Goal: Information Seeking & Learning: Learn about a topic

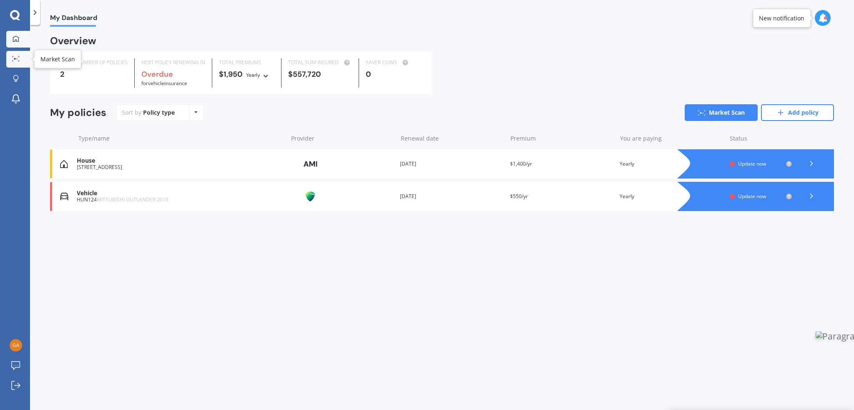
click at [17, 56] on icon at bounding box center [16, 58] width 8 height 5
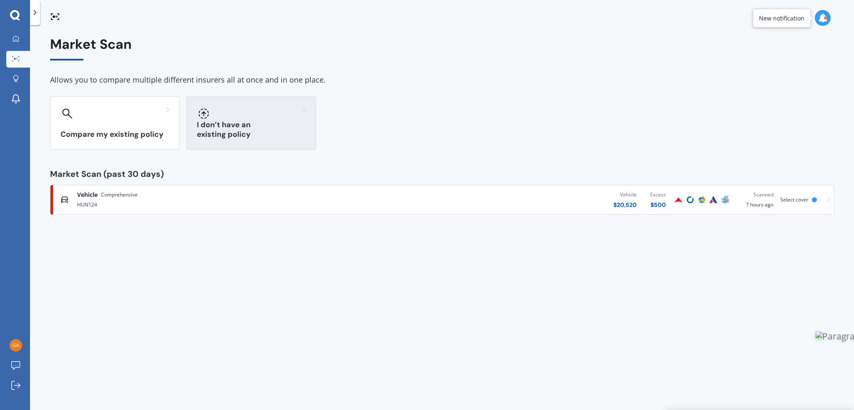
click at [250, 127] on div "I don’t have an existing policy" at bounding box center [251, 122] width 130 height 53
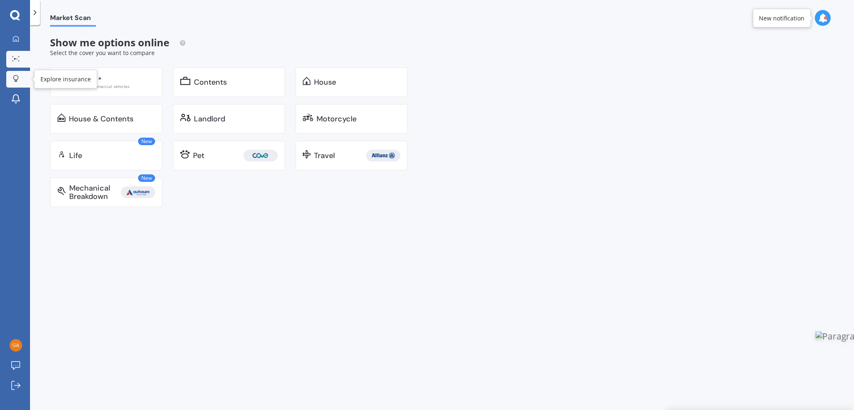
click at [16, 83] on div at bounding box center [16, 79] width 13 height 8
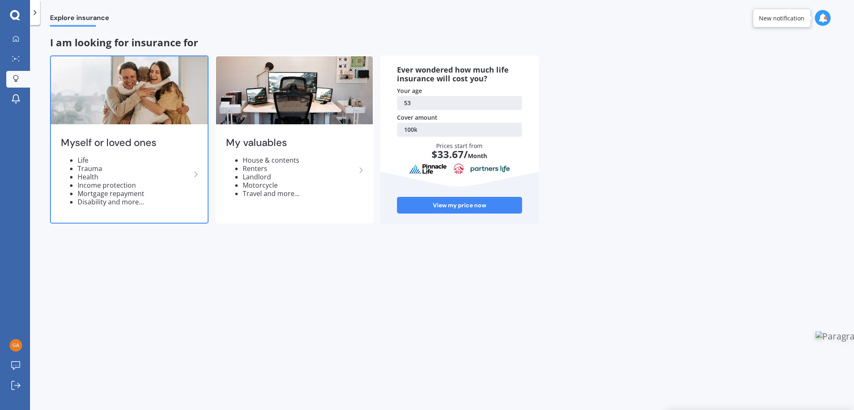
click at [105, 177] on li "Health" at bounding box center [134, 177] width 113 height 8
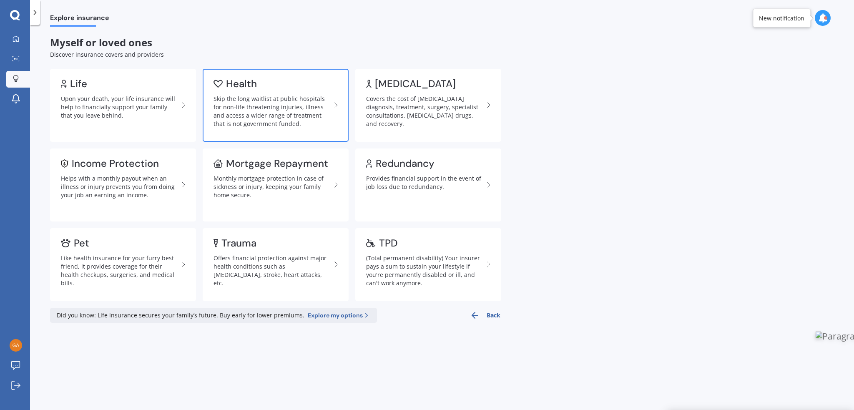
click at [260, 98] on div "Skip the long waitlist at public hospitals for non-life threatening injuries, i…" at bounding box center [273, 111] width 118 height 33
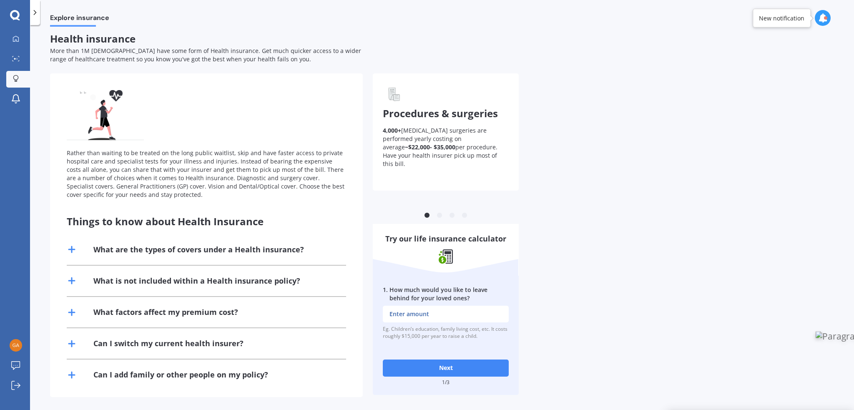
scroll to position [5, 0]
click at [71, 249] on icon at bounding box center [72, 248] width 10 height 10
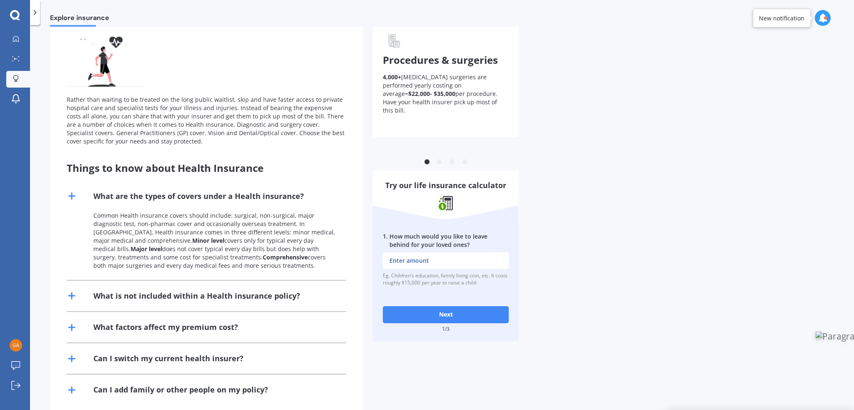
scroll to position [73, 0]
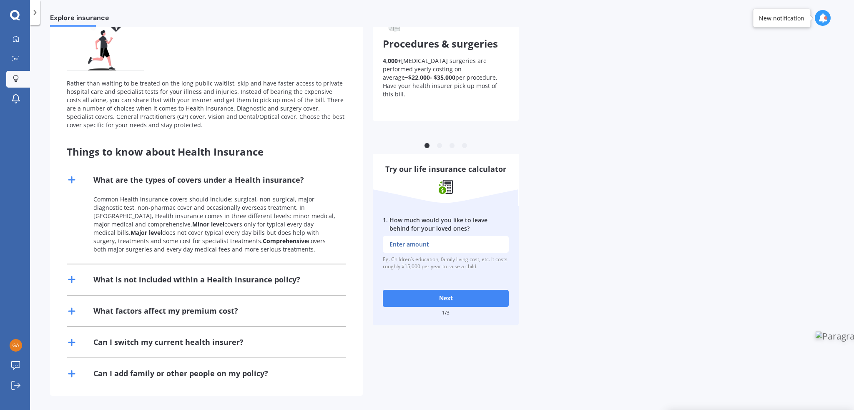
click at [68, 278] on icon at bounding box center [72, 280] width 10 height 10
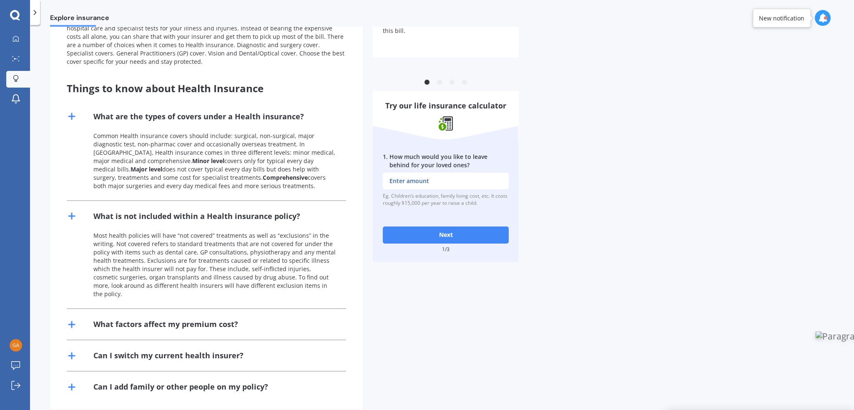
scroll to position [142, 0]
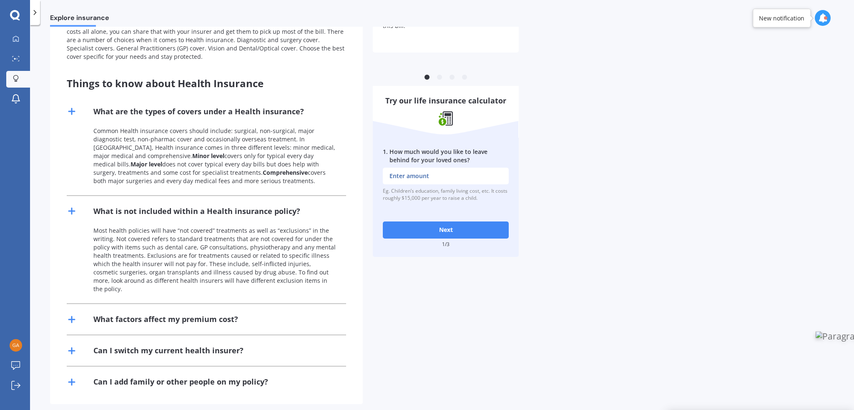
click at [70, 315] on icon at bounding box center [72, 320] width 10 height 10
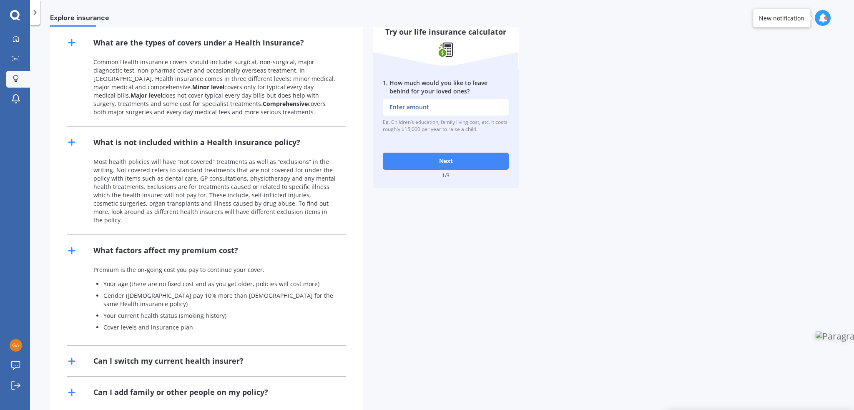
scroll to position [212, 0]
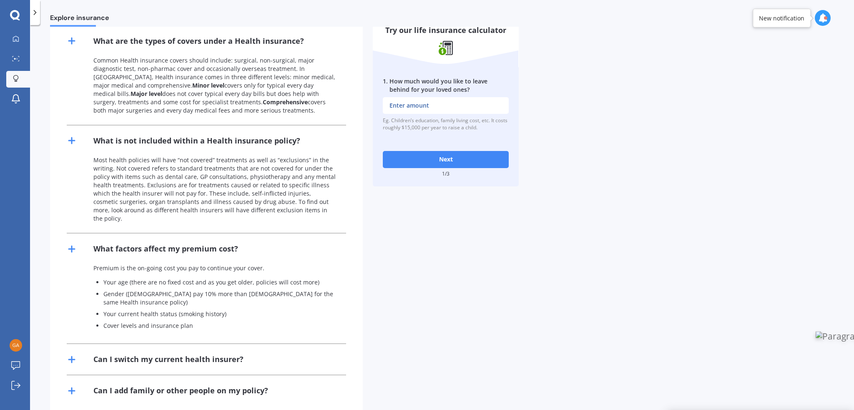
click at [72, 355] on icon at bounding box center [72, 360] width 10 height 10
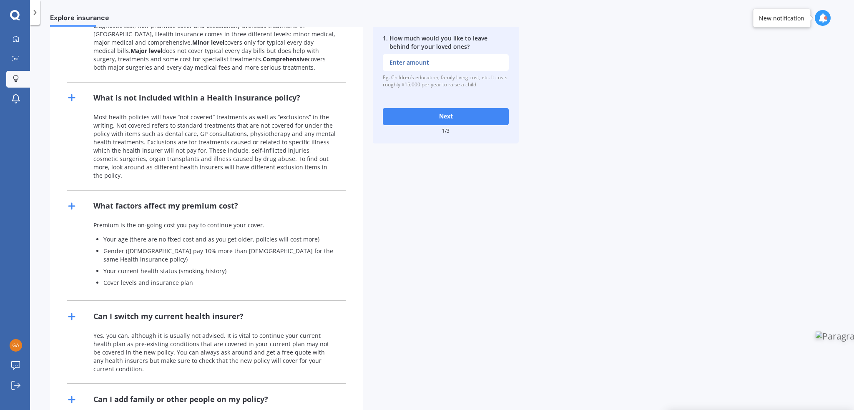
scroll to position [256, 0]
click at [65, 370] on div "Rather than waiting to be treated on the long public waitlist, skip and have fa…" at bounding box center [206, 121] width 313 height 600
click at [68, 394] on icon at bounding box center [72, 399] width 10 height 10
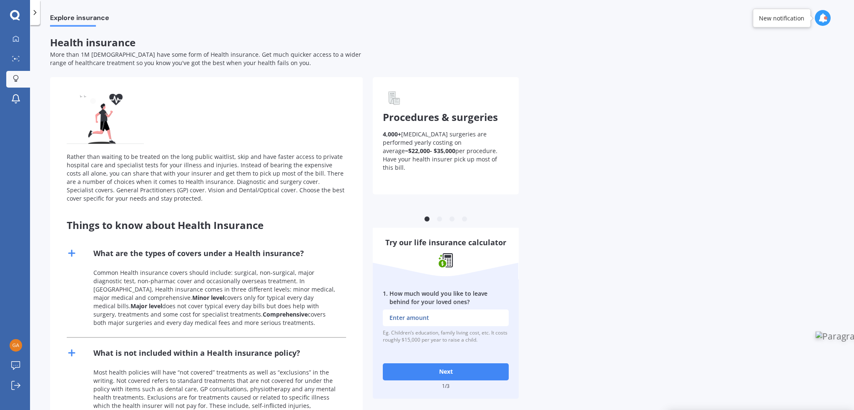
scroll to position [0, 0]
click at [15, 41] on icon at bounding box center [16, 38] width 6 height 6
